Goal: Information Seeking & Learning: Learn about a topic

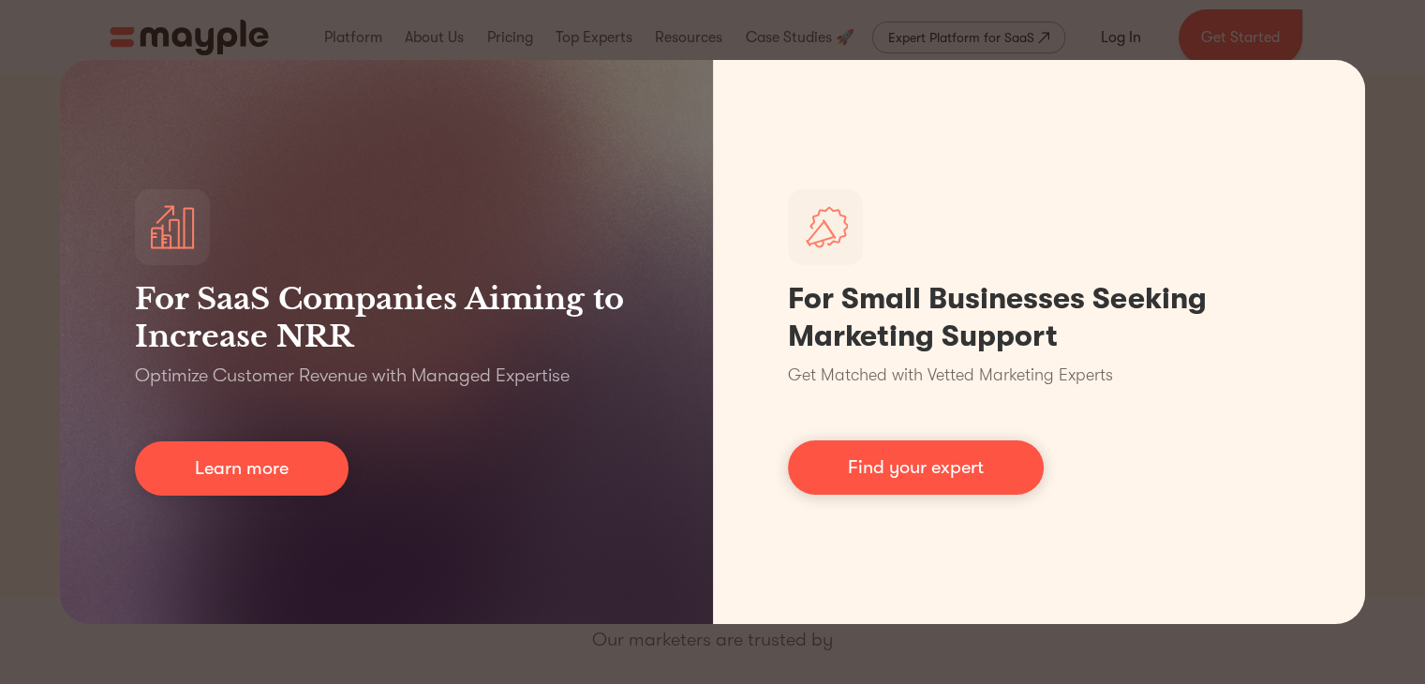
click at [1375, 33] on div "For SaaS Companies Aiming to Increase NRR Optimize Customer Revenue with Manage…" at bounding box center [712, 342] width 1425 height 684
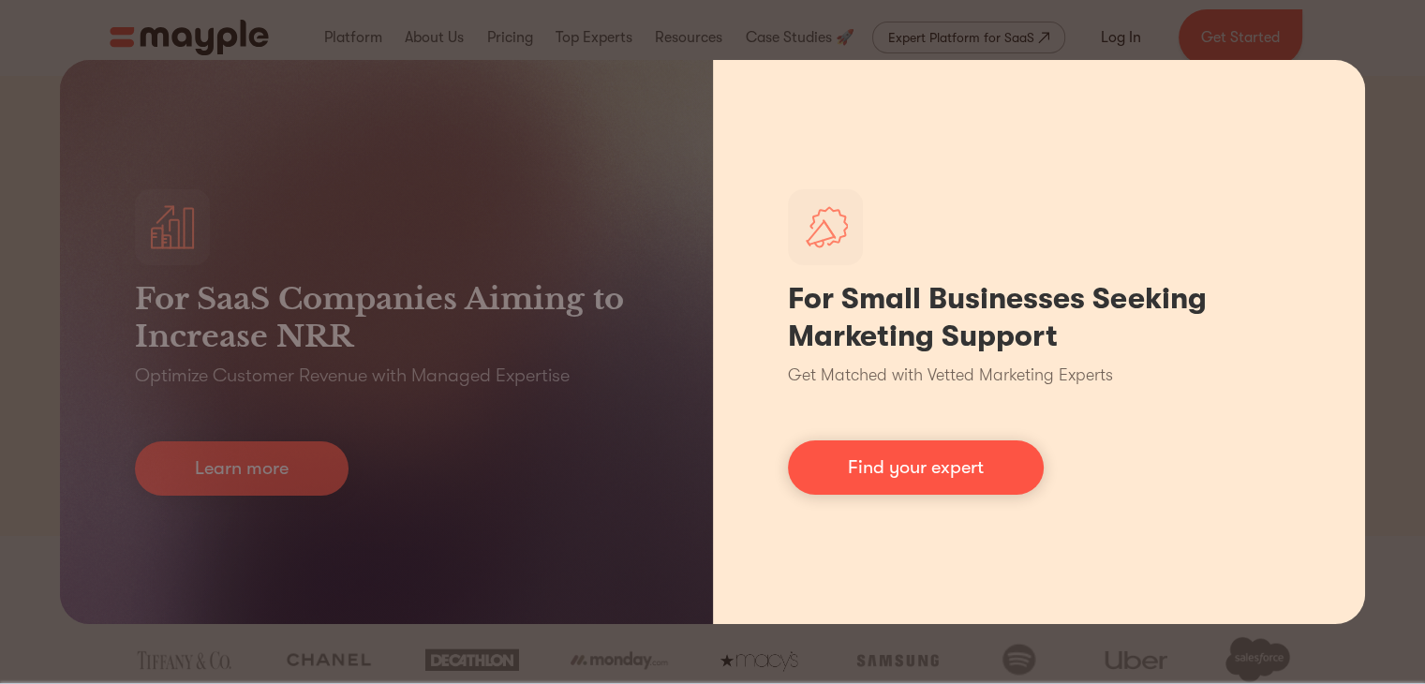
scroll to position [94, 0]
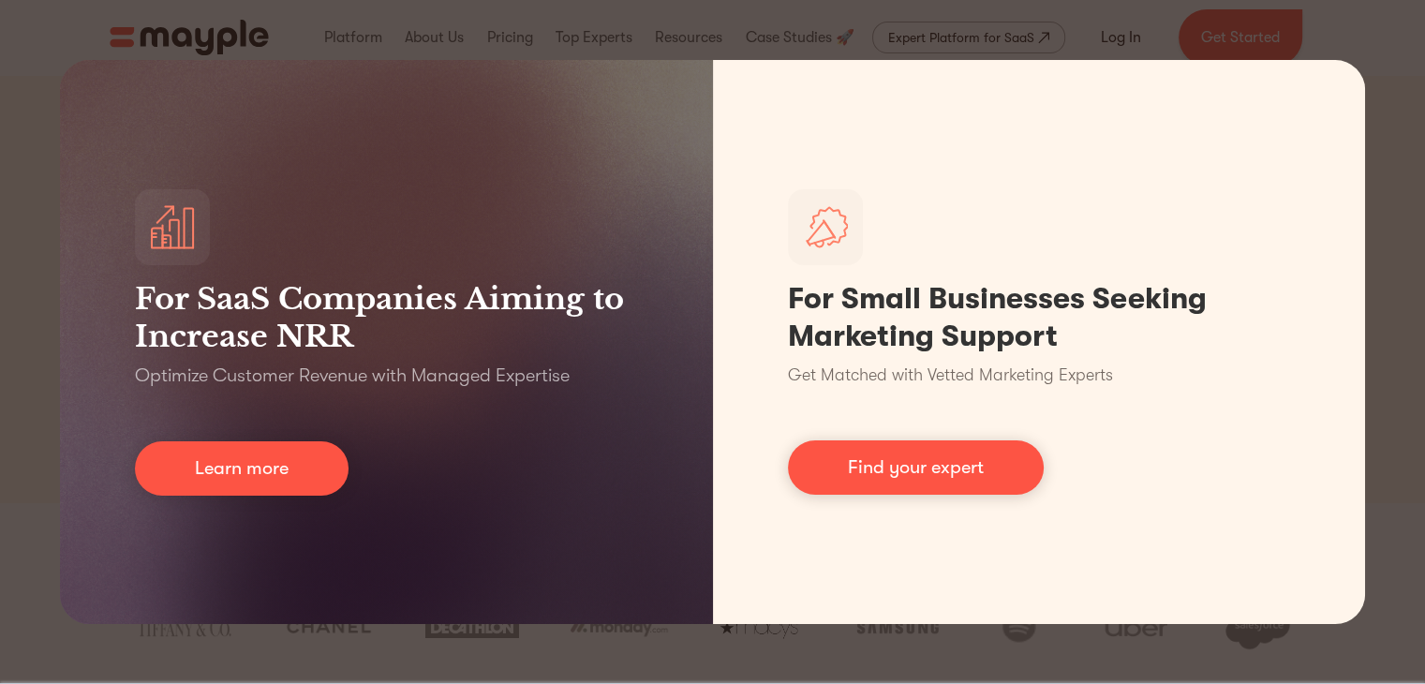
click at [38, 514] on div "For SaaS Companies Aiming to Increase NRR Optimize Customer Revenue with Manage…" at bounding box center [712, 342] width 1425 height 684
click at [36, 511] on div "For SaaS Companies Aiming to Increase NRR Optimize Customer Revenue with Manage…" at bounding box center [712, 342] width 1425 height 684
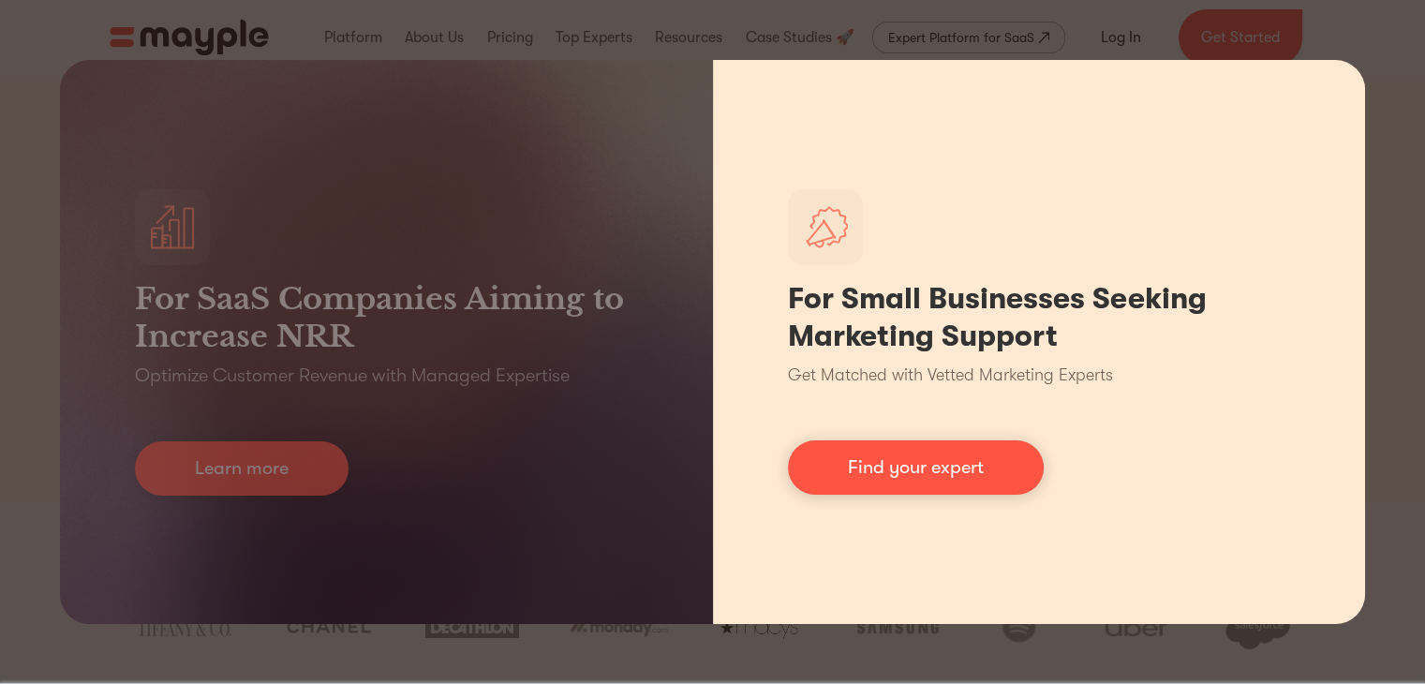
click at [1041, 92] on div "For Small Businesses Seeking Marketing Support Get Matched with Vetted Marketin…" at bounding box center [1039, 342] width 653 height 564
click at [1349, 75] on div "For Small Businesses Seeking Marketing Support Get Matched with Vetted Marketin…" at bounding box center [1039, 342] width 653 height 564
click at [1346, 244] on div "For Small Businesses Seeking Marketing Support Get Matched with Vetted Marketin…" at bounding box center [1039, 342] width 653 height 564
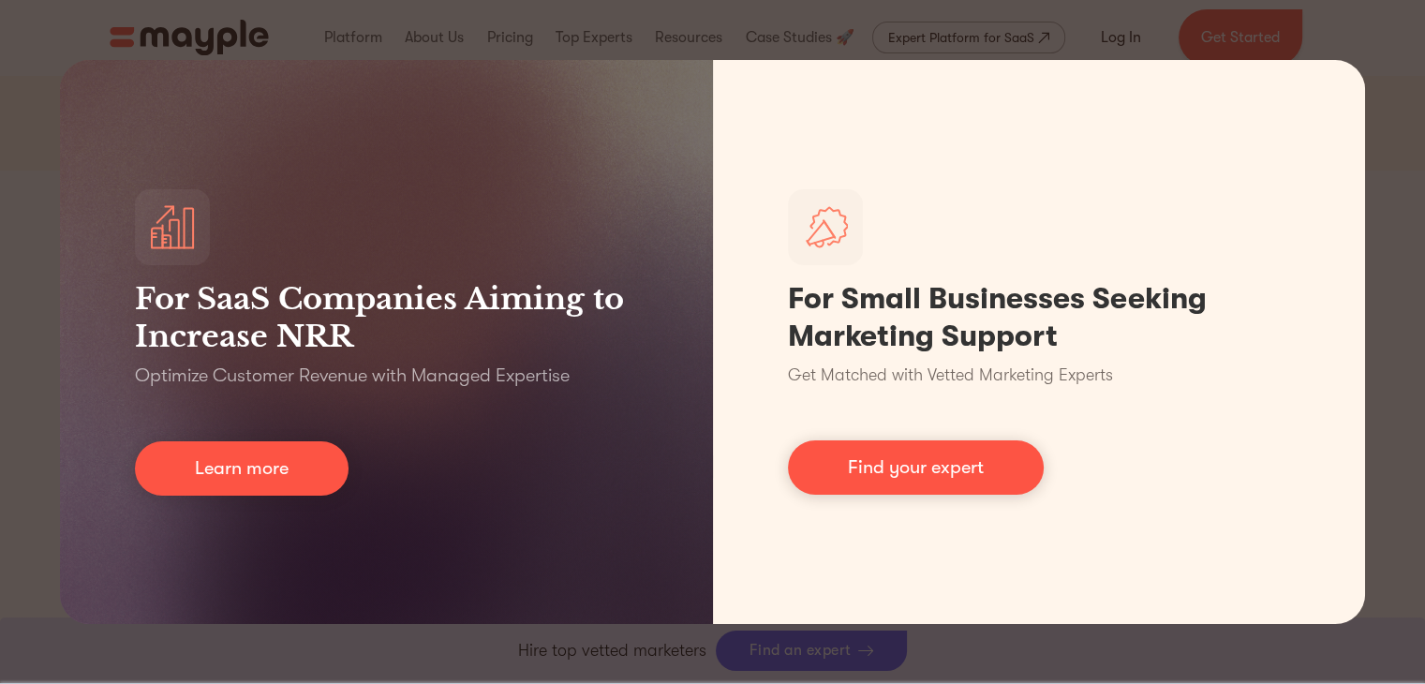
scroll to position [656, 0]
